Goal: Obtain resource: Obtain resource

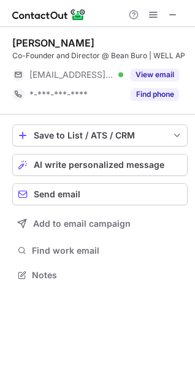
scroll to position [6, 6]
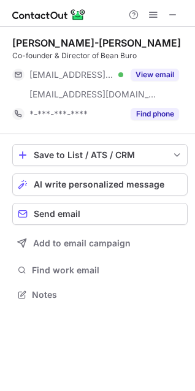
scroll to position [286, 195]
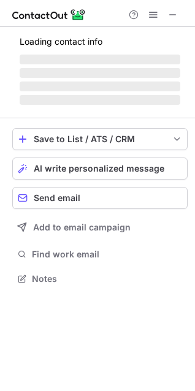
scroll to position [6, 6]
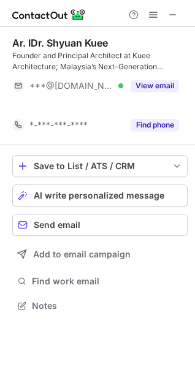
scroll to position [277, 195]
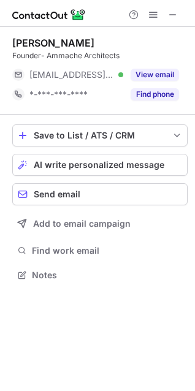
scroll to position [266, 195]
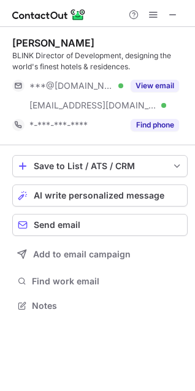
scroll to position [297, 195]
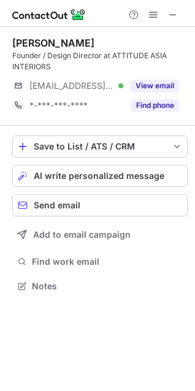
scroll to position [277, 195]
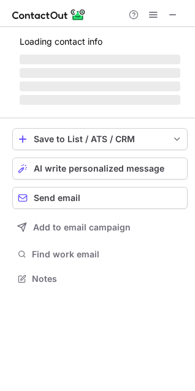
scroll to position [286, 195]
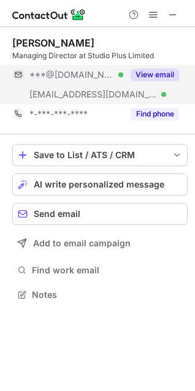
click at [164, 73] on button "View email" at bounding box center [155, 75] width 48 height 12
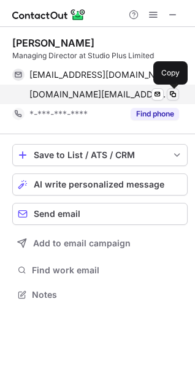
click at [170, 93] on span at bounding box center [173, 95] width 10 height 10
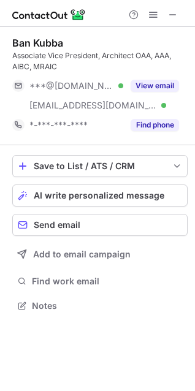
scroll to position [297, 195]
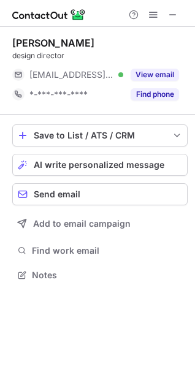
scroll to position [266, 195]
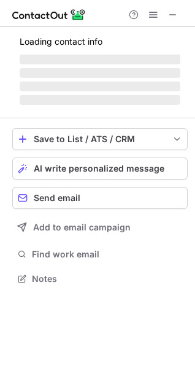
scroll to position [305, 195]
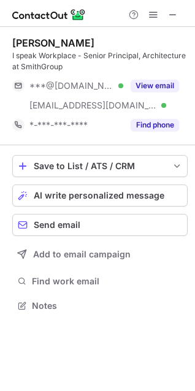
scroll to position [297, 195]
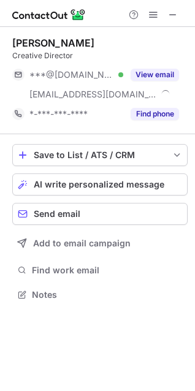
scroll to position [286, 195]
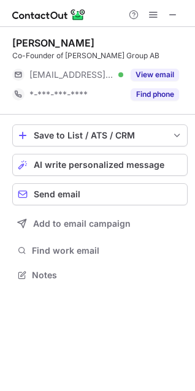
scroll to position [266, 195]
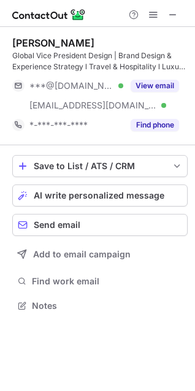
scroll to position [297, 195]
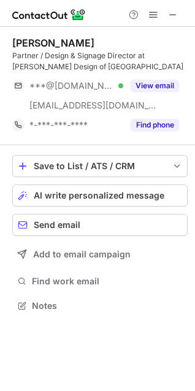
scroll to position [297, 195]
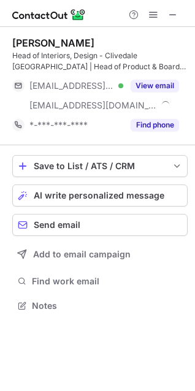
scroll to position [297, 195]
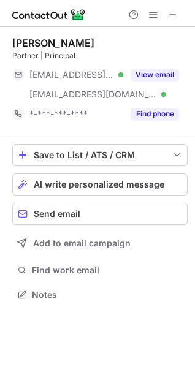
scroll to position [286, 195]
